Goal: Find specific page/section: Find specific page/section

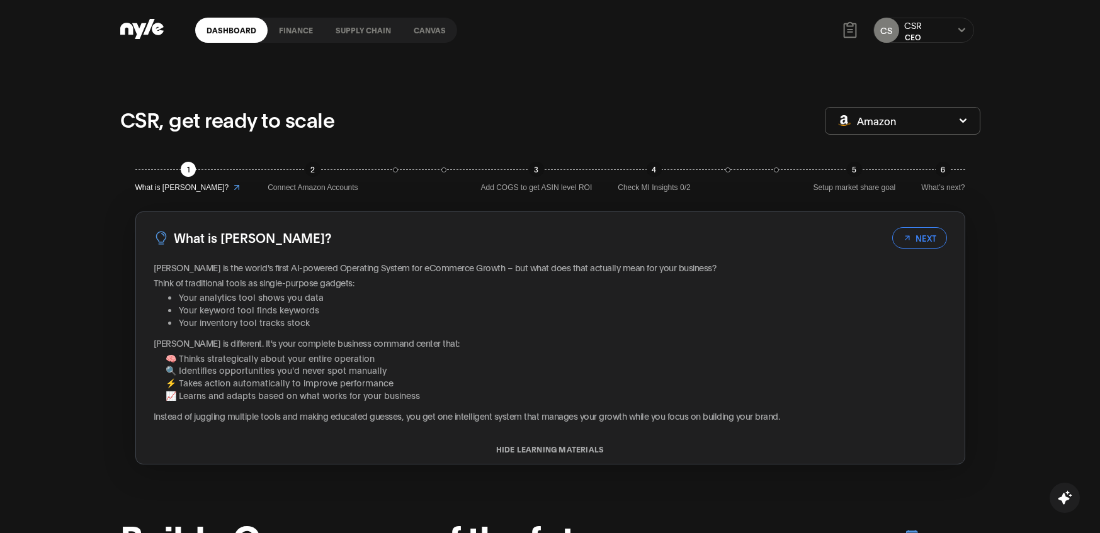
click at [411, 30] on link "Canvas" at bounding box center [429, 30] width 55 height 25
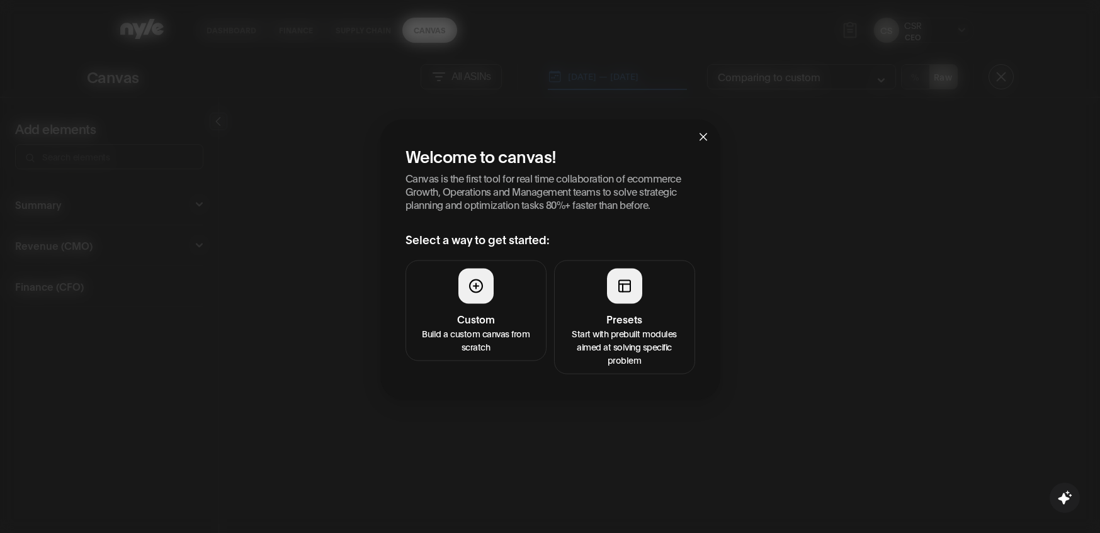
click at [628, 303] on div at bounding box center [624, 285] width 35 height 35
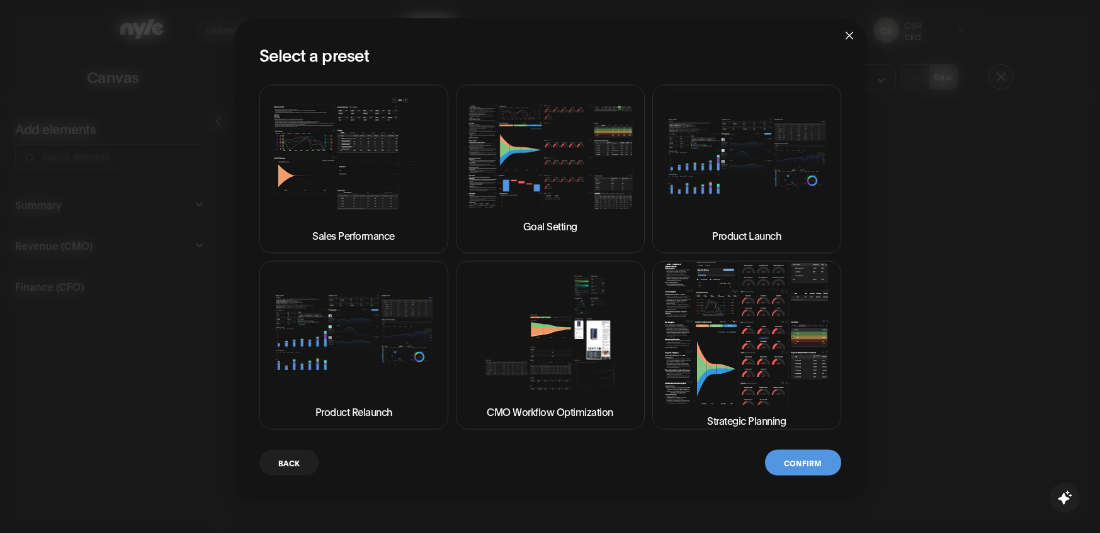
click at [712, 355] on img at bounding box center [747, 333] width 168 height 143
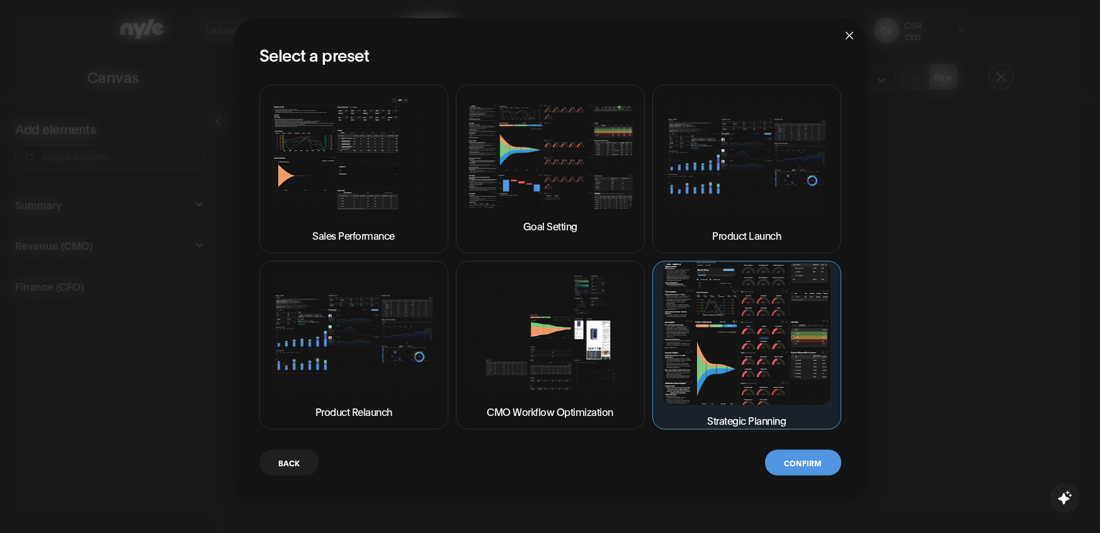
click at [805, 467] on button "Confirm" at bounding box center [803, 463] width 76 height 26
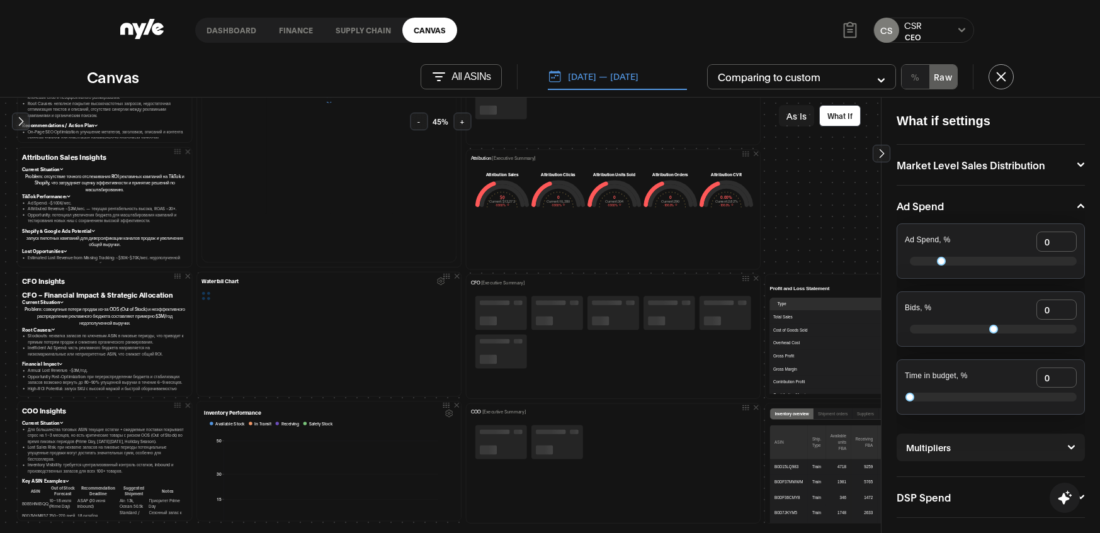
scroll to position [647, 0]
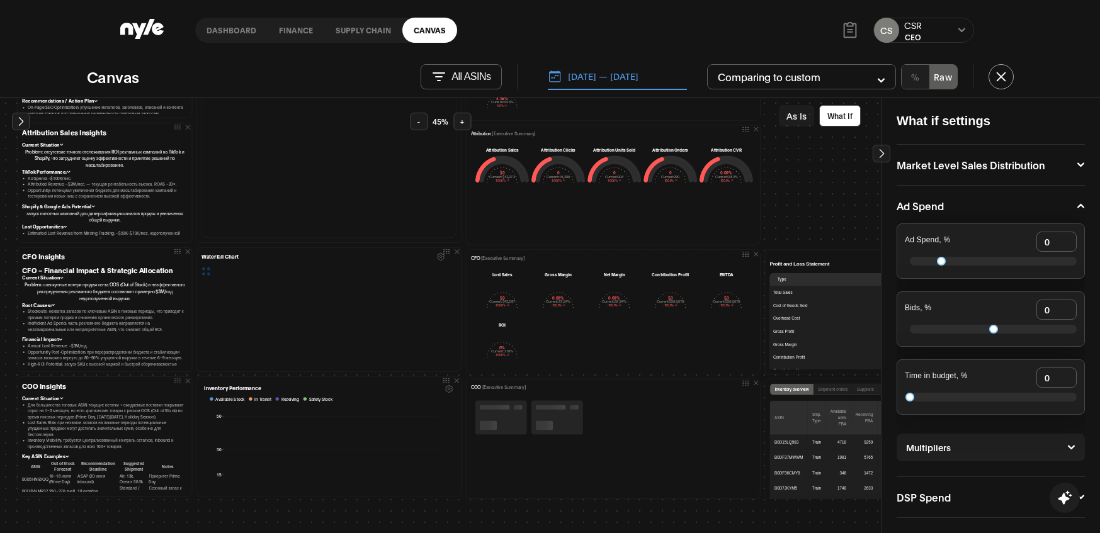
click at [635, 76] on button "[DATE] — [DATE]" at bounding box center [617, 77] width 139 height 26
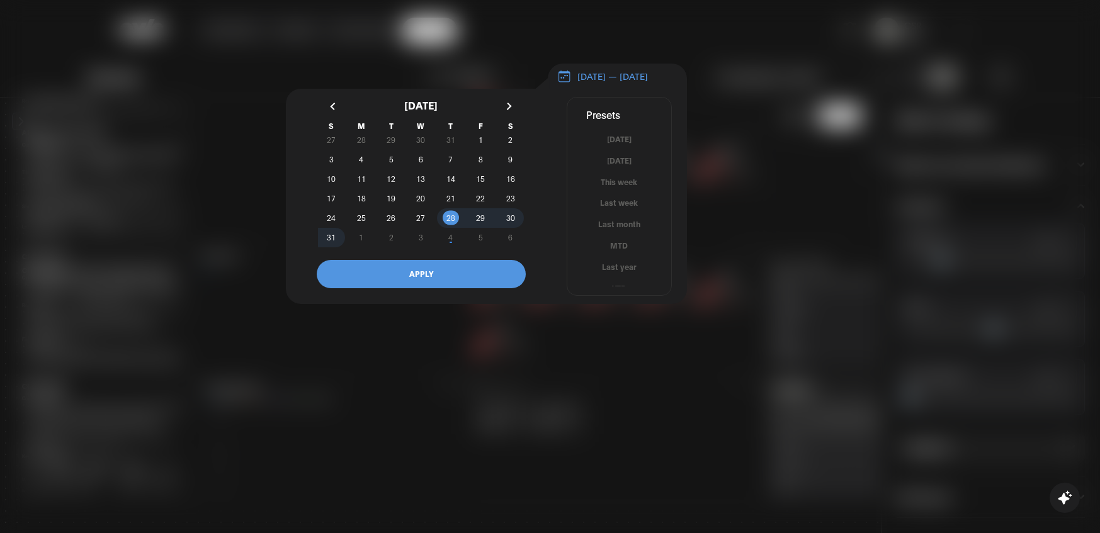
scroll to position [8, 0]
click at [618, 222] on button "Last month" at bounding box center [619, 216] width 104 height 12
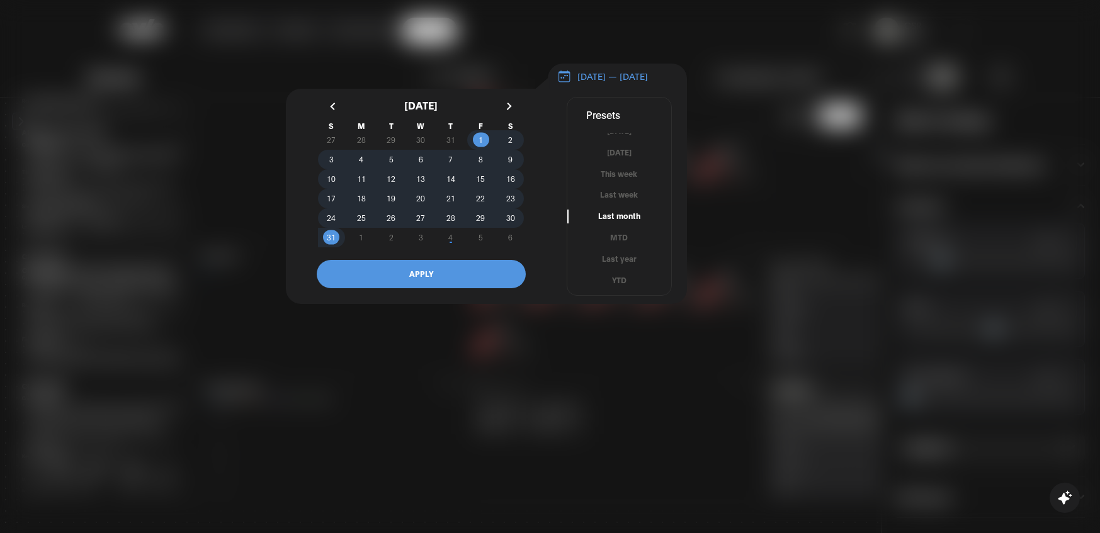
click at [459, 285] on button "APPLY" at bounding box center [421, 274] width 209 height 28
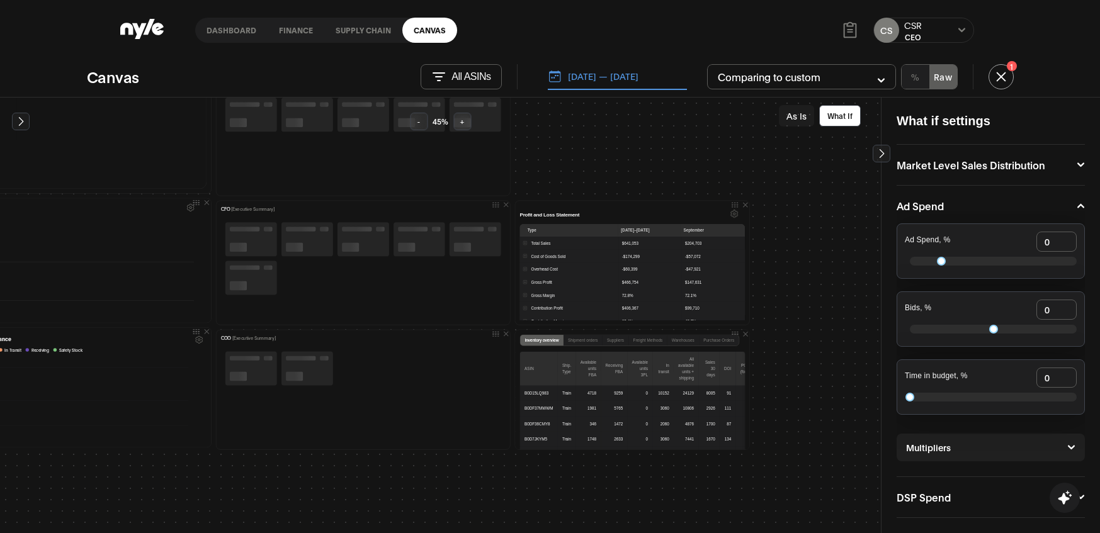
scroll to position [695, 250]
click at [731, 216] on icon "Settings" at bounding box center [735, 215] width 8 height 8
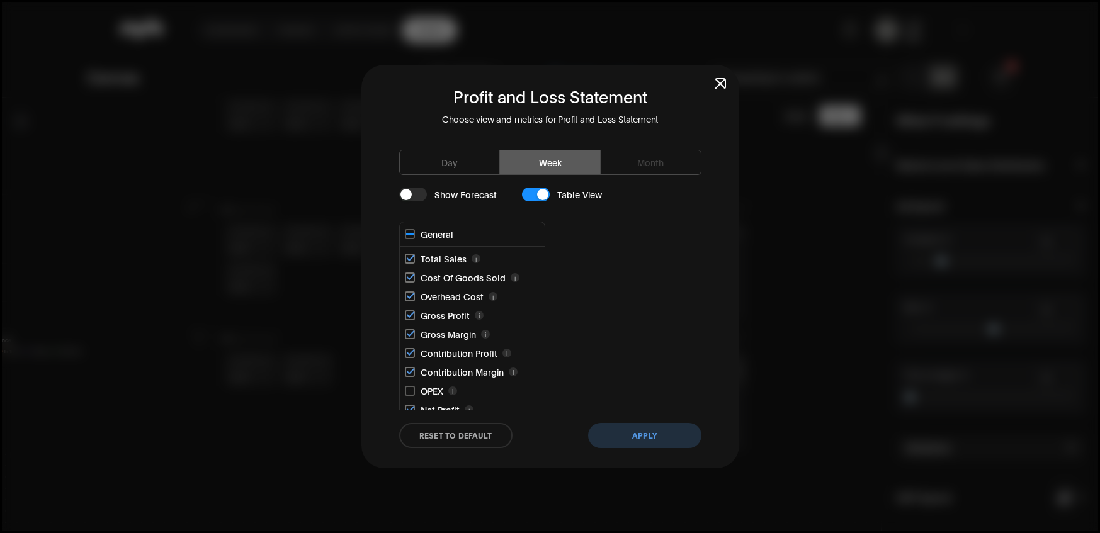
click at [407, 198] on div "button" at bounding box center [406, 194] width 11 height 11
click at [627, 428] on button "Apply" at bounding box center [644, 435] width 113 height 25
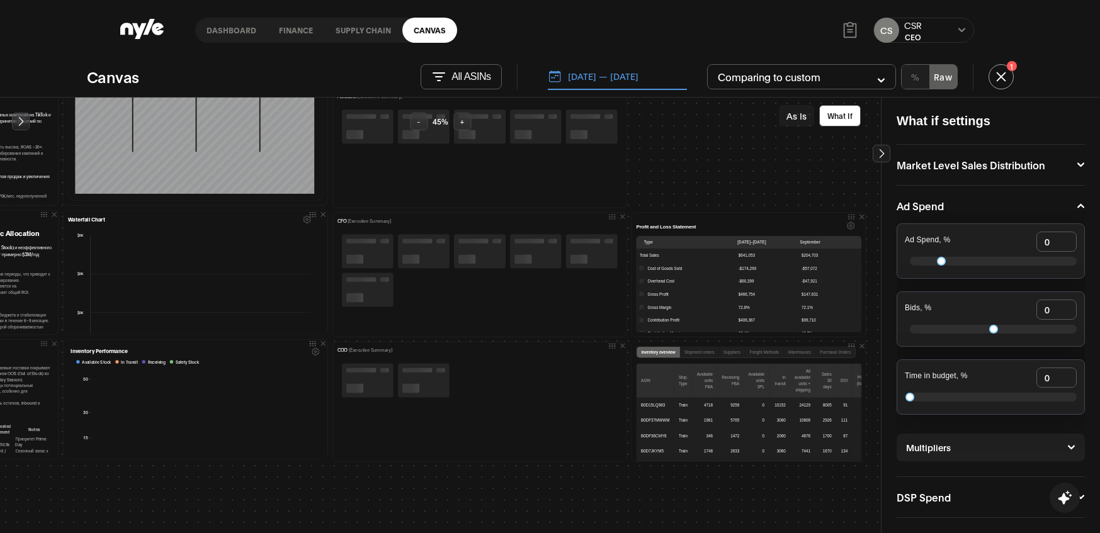
scroll to position [0, 0]
click at [850, 227] on icon "Settings" at bounding box center [851, 226] width 2 height 2
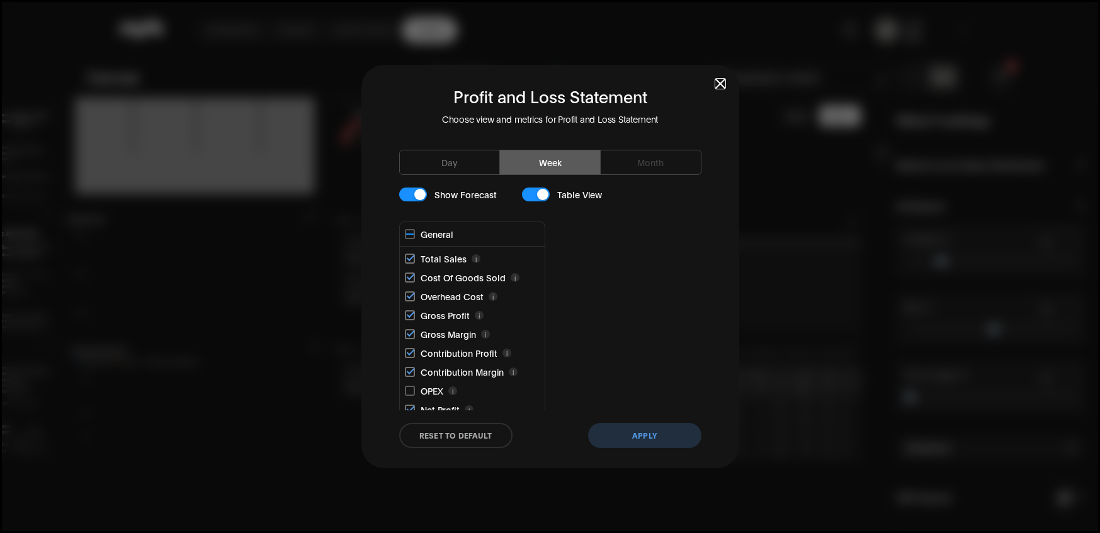
click at [460, 162] on button "Day" at bounding box center [450, 163] width 101 height 24
click at [669, 441] on button "Apply" at bounding box center [644, 435] width 113 height 25
